Goal: Transaction & Acquisition: Purchase product/service

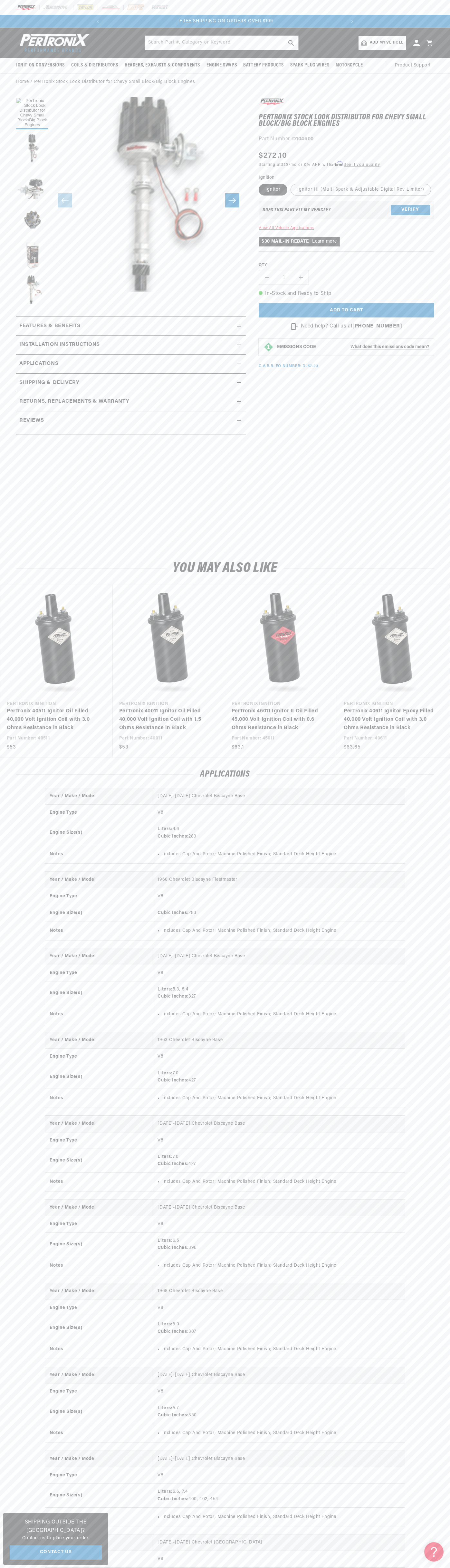
scroll to position [0, 241]
click at [210, 3] on div at bounding box center [225, 7] width 450 height 15
click at [443, 100] on section "PerTronix Stock Look Distributor for Chevy Small Block/Big Block Engines PerTro…" at bounding box center [225, 320] width 450 height 458
click at [406, 1567] on html "Skip to content Your cart Your cart is empty Get the right parts the first time…" at bounding box center [225, 784] width 450 height 1568
click at [12, 247] on section "PerTronix Stock Look Distributor for Chevy Small Block/Big Block Engines PerTro…" at bounding box center [225, 320] width 450 height 458
